Goal: Transaction & Acquisition: Obtain resource

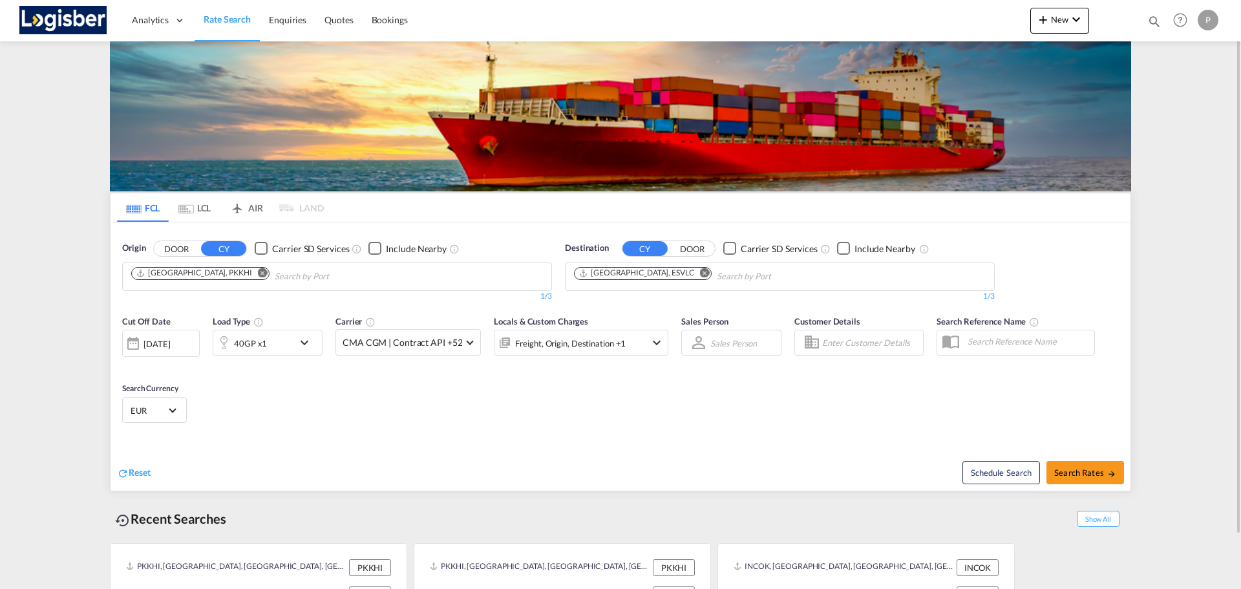
click at [258, 276] on md-icon "Remove" at bounding box center [263, 273] width 10 height 10
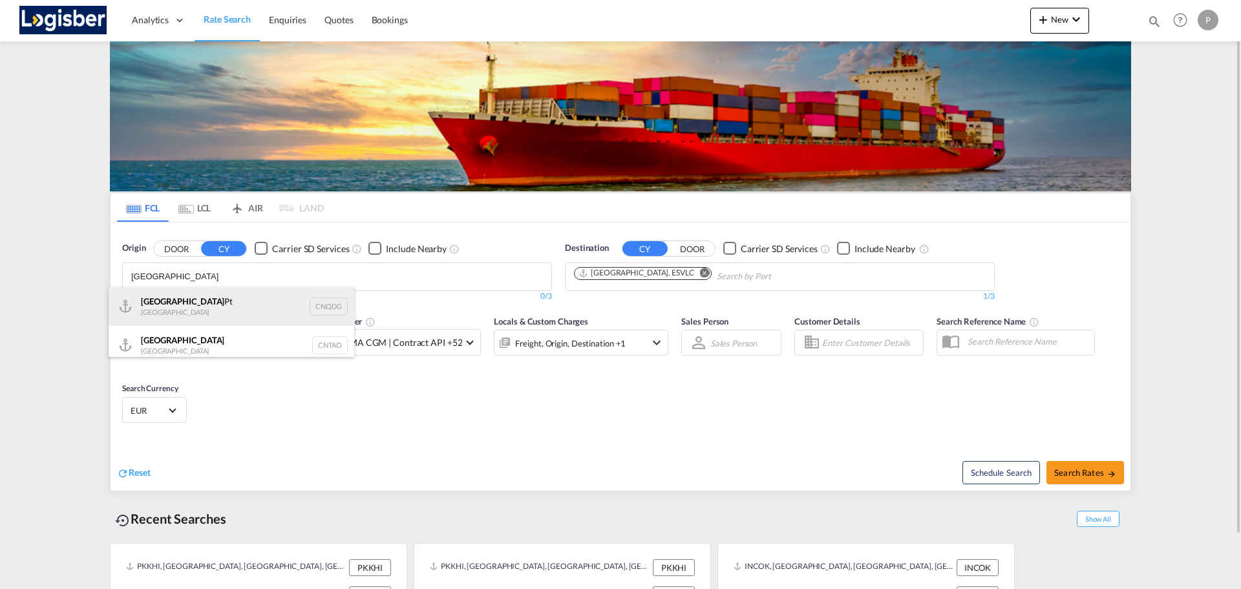
type input "[GEOGRAPHIC_DATA]"
click at [216, 296] on div "Qingdao Pt China CNQDG" at bounding box center [232, 306] width 246 height 39
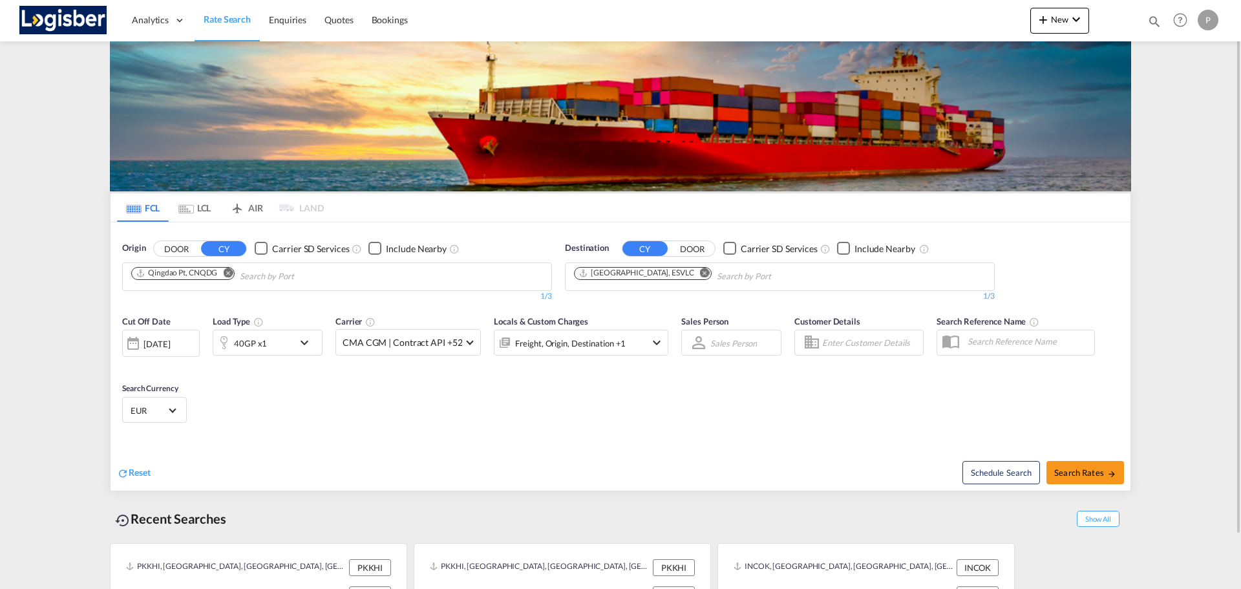
click at [299, 339] on md-icon "icon-chevron-down" at bounding box center [308, 343] width 22 height 16
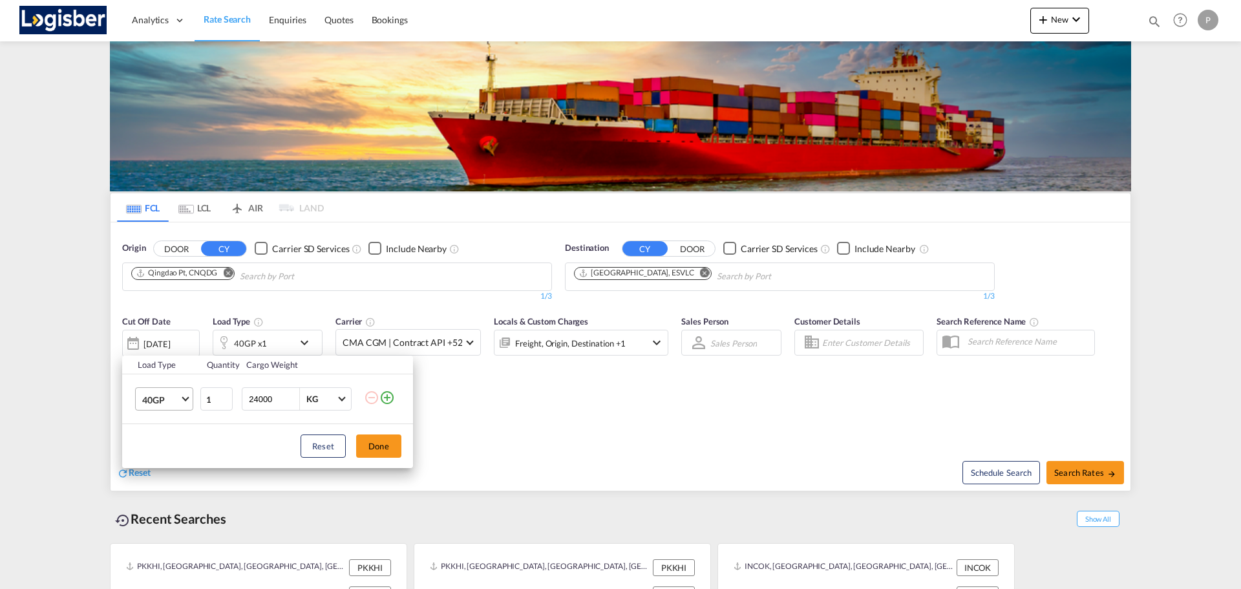
click at [184, 397] on span "Choose: \a40GP" at bounding box center [185, 397] width 7 height 7
click at [175, 367] on md-option "20GP" at bounding box center [176, 368] width 88 height 31
drag, startPoint x: 363, startPoint y: 441, endPoint x: 544, endPoint y: 441, distance: 181.0
click at [364, 441] on button "Done" at bounding box center [378, 445] width 45 height 23
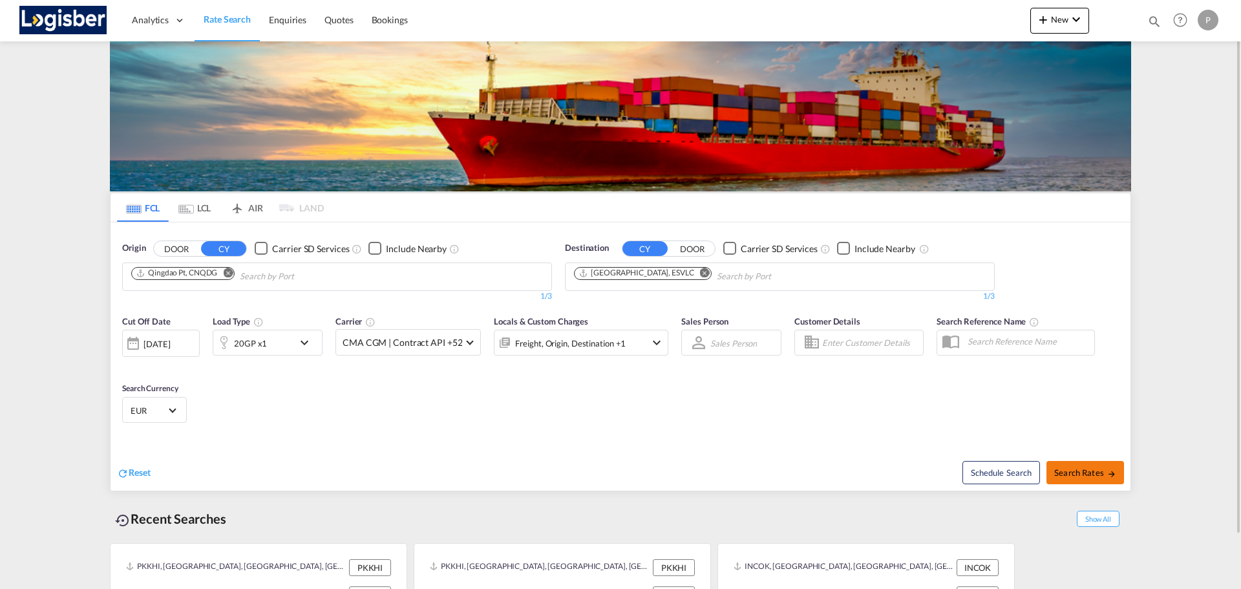
click at [1097, 464] on button "Search Rates" at bounding box center [1086, 472] width 78 height 23
type input "CNQDG to ESVLC / [DATE]"
